Goal: Find specific page/section: Find specific page/section

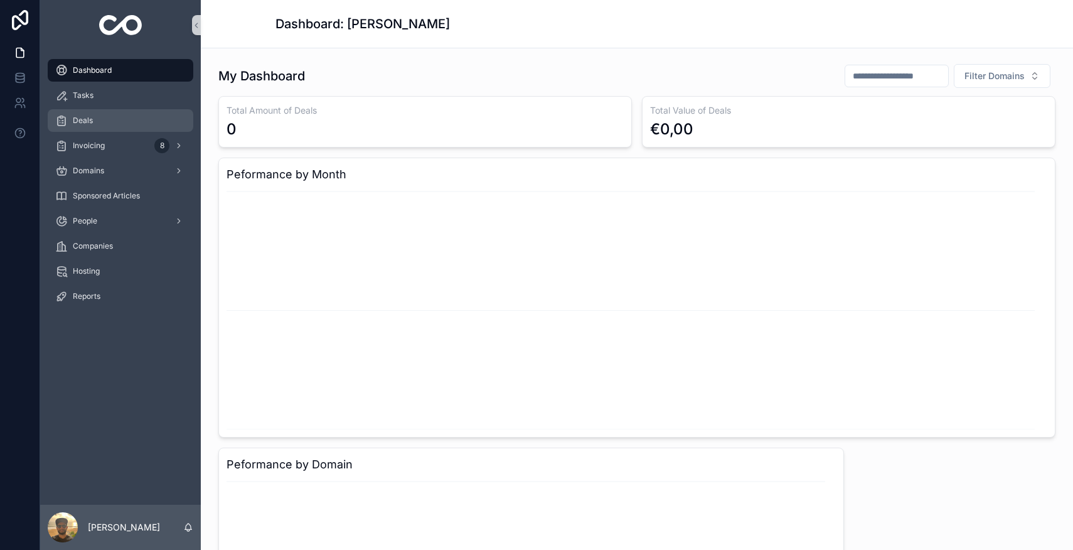
click at [84, 125] on div "Deals" at bounding box center [120, 120] width 130 height 20
